Goal: Find specific page/section

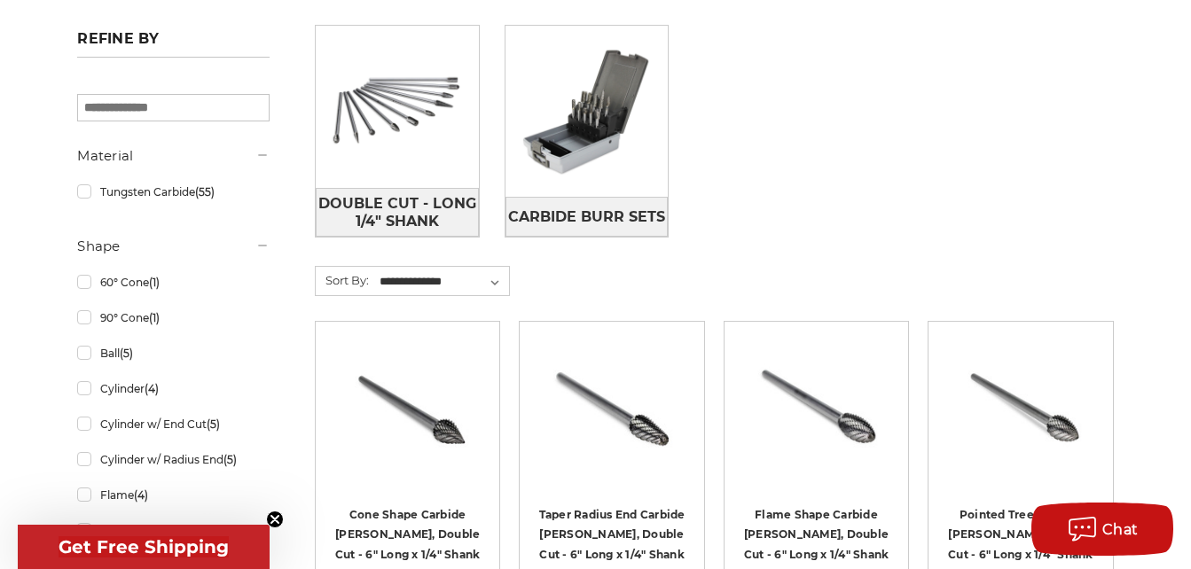
scroll to position [532, 0]
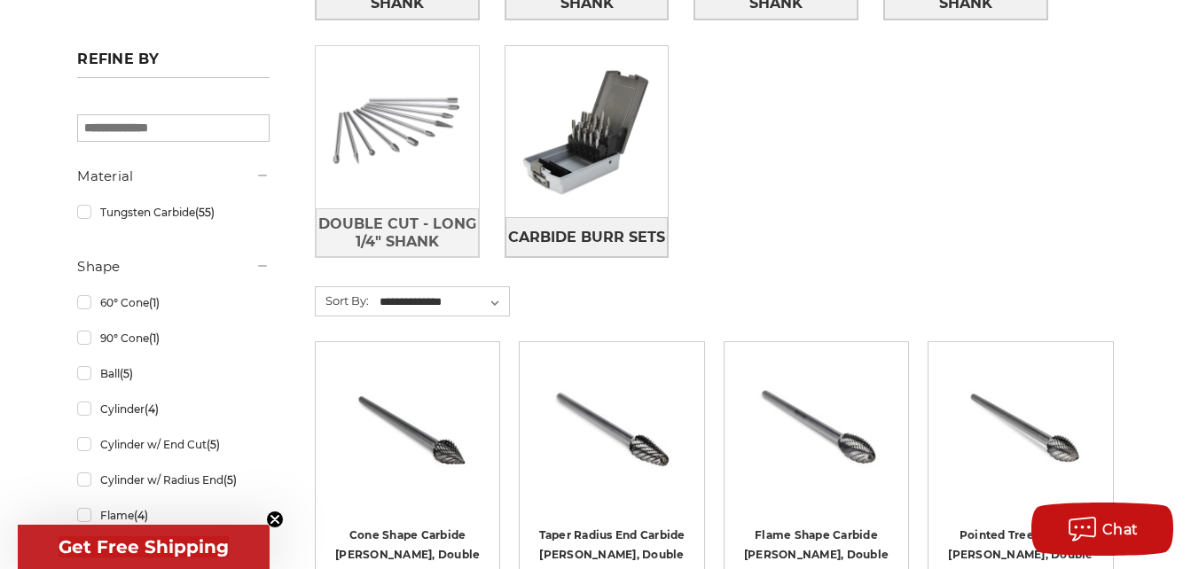
click at [406, 130] on img at bounding box center [397, 127] width 163 height 163
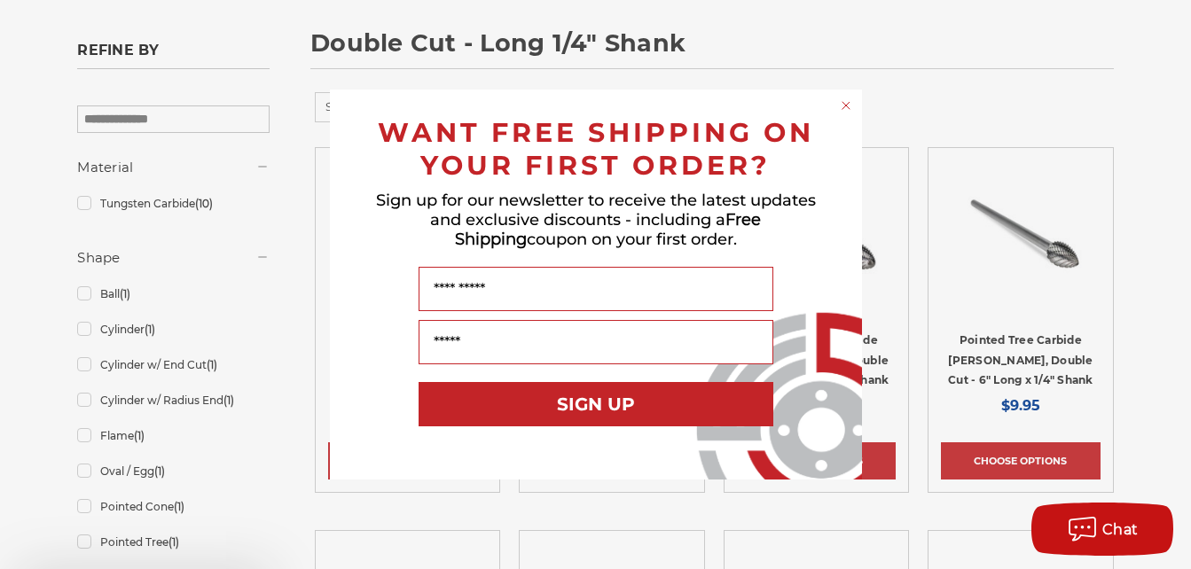
scroll to position [532, 0]
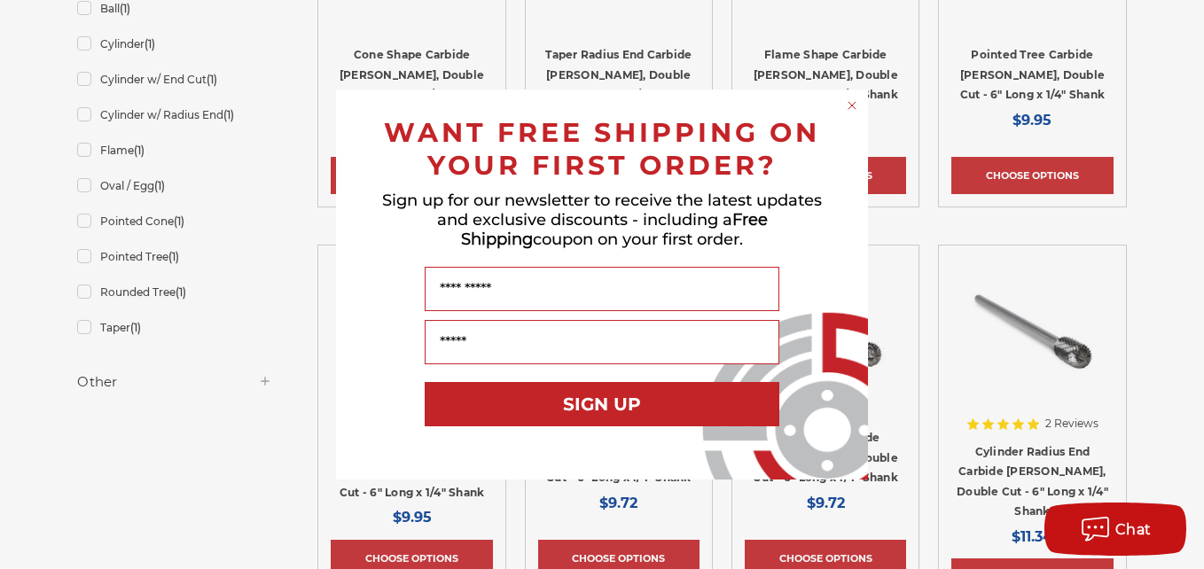
drag, startPoint x: 849, startPoint y: 104, endPoint x: 865, endPoint y: 116, distance: 20.2
click at [849, 104] on circle "Close dialog" at bounding box center [852, 106] width 17 height 17
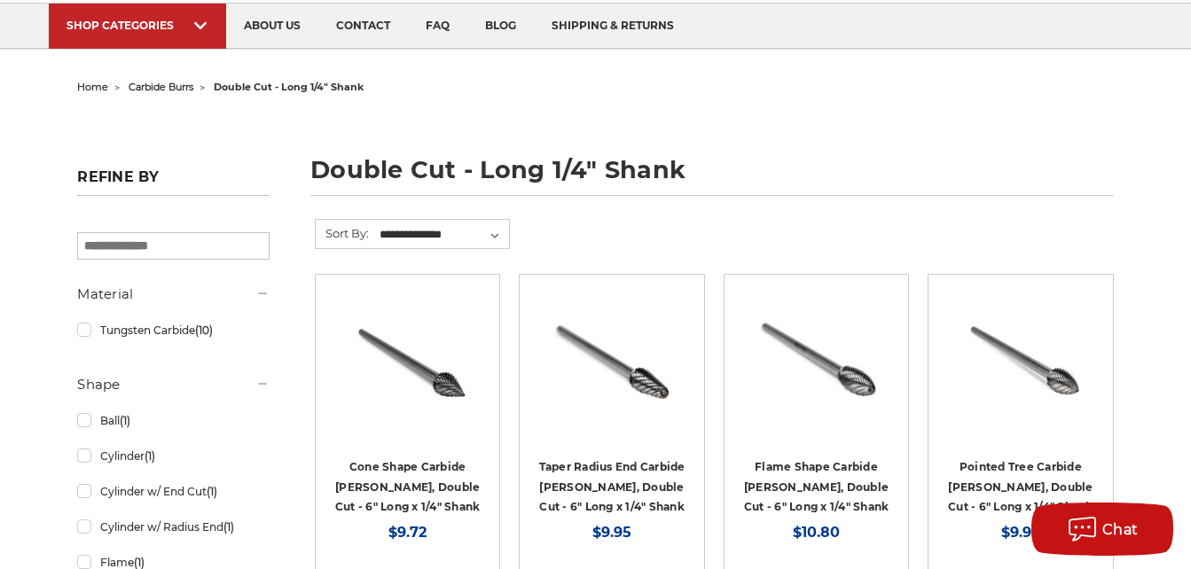
scroll to position [0, 0]
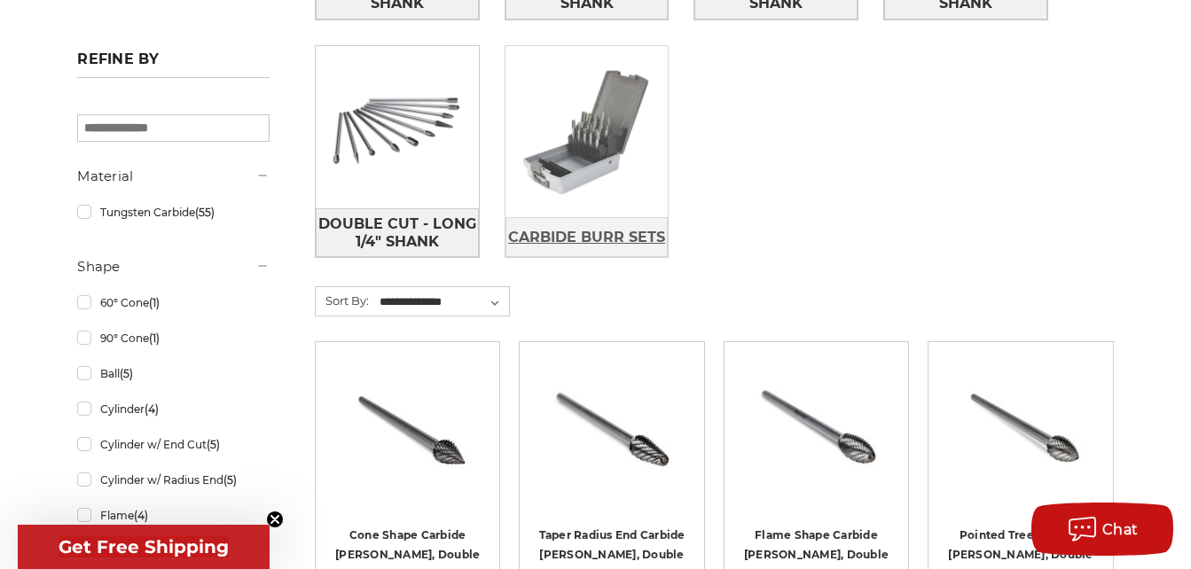
click at [610, 235] on span "Carbide Burr Sets" at bounding box center [586, 238] width 157 height 30
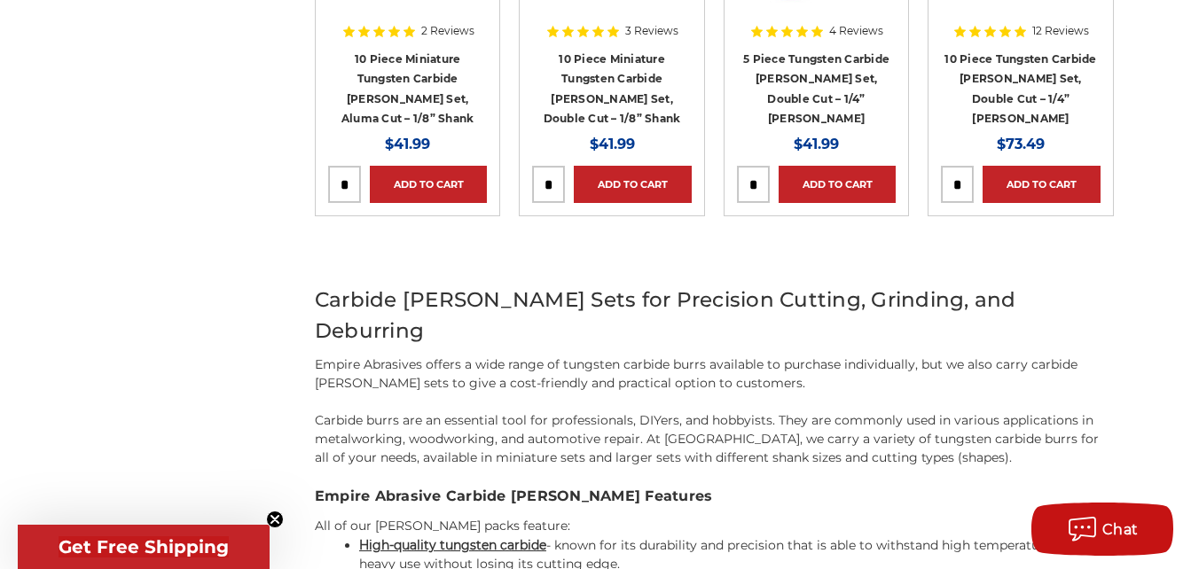
scroll to position [355, 0]
